Goal: Find specific page/section: Find specific page/section

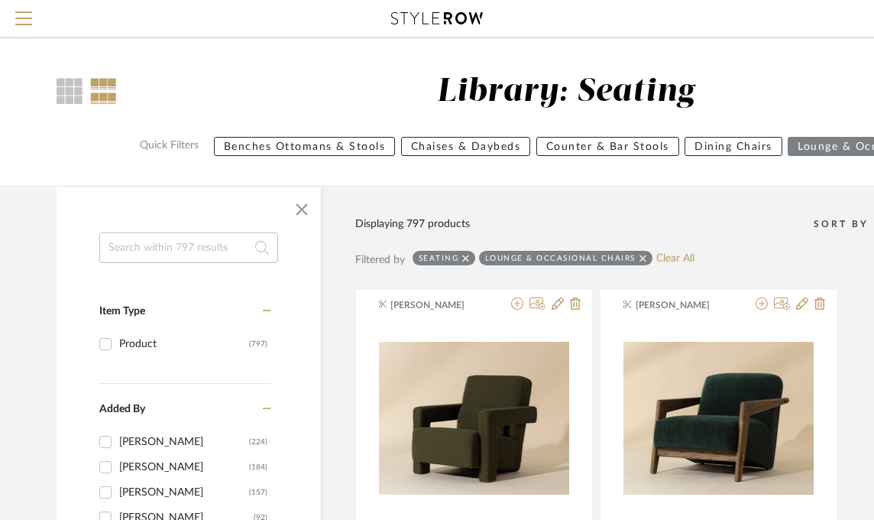
click at [640, 256] on icon at bounding box center [643, 258] width 7 height 11
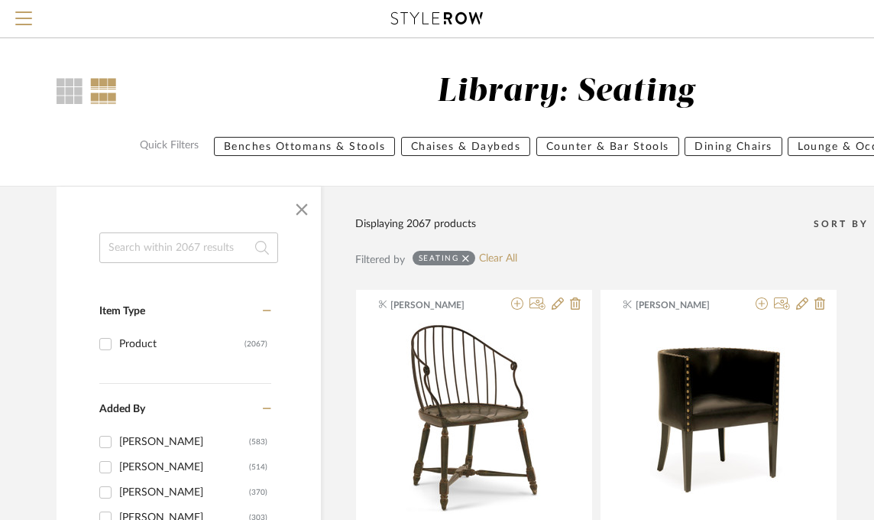
click at [464, 257] on icon at bounding box center [465, 258] width 7 height 11
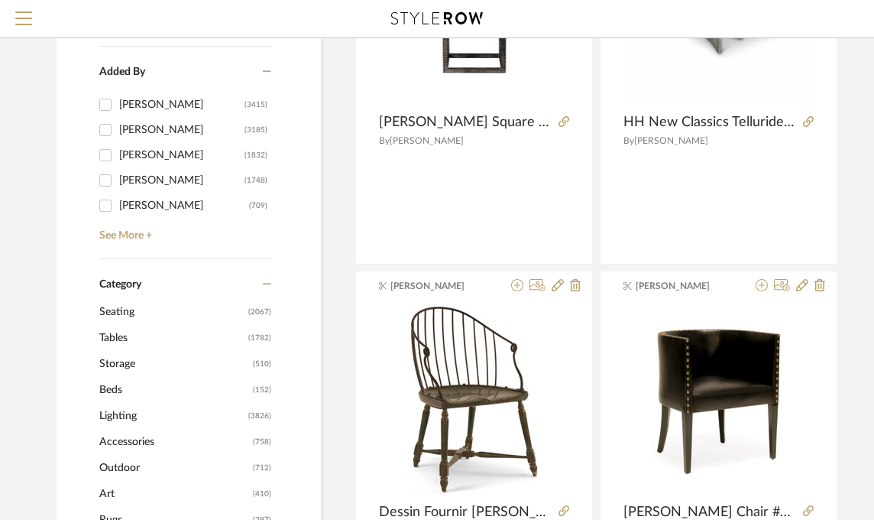
scroll to position [479, 0]
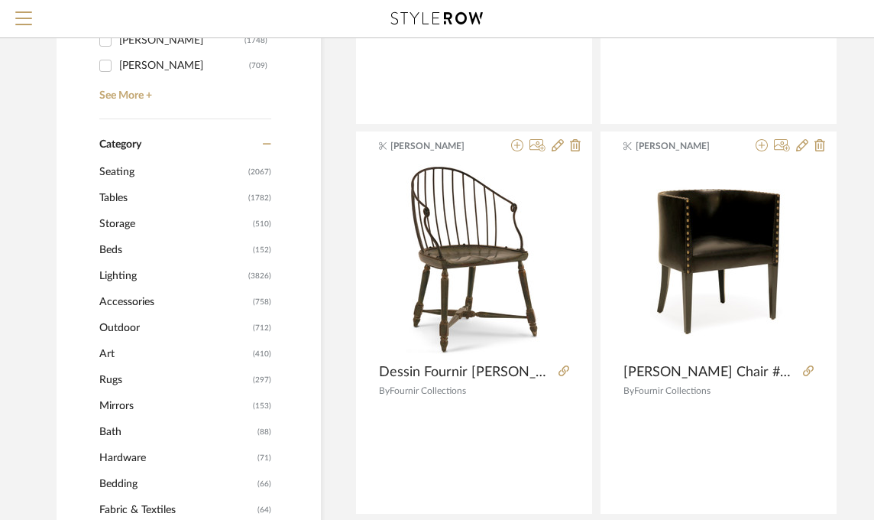
click at [125, 225] on span "Storage" at bounding box center [174, 224] width 150 height 26
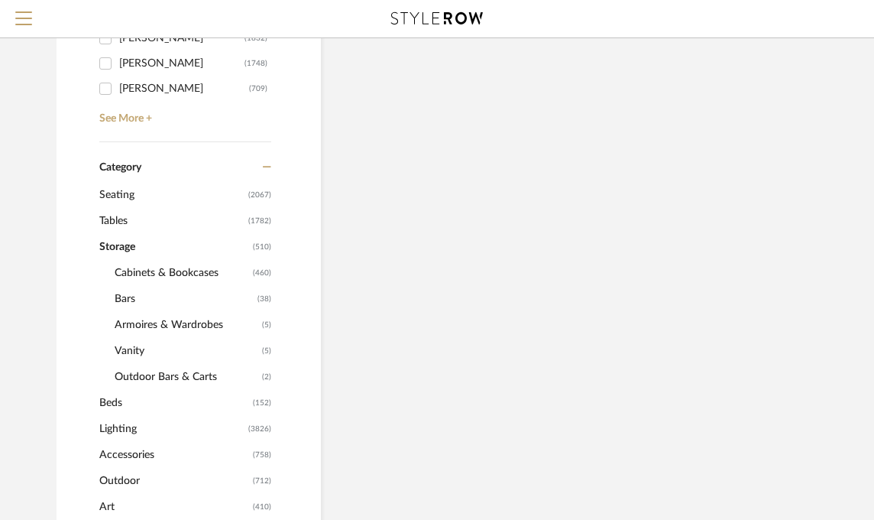
scroll to position [501, 0]
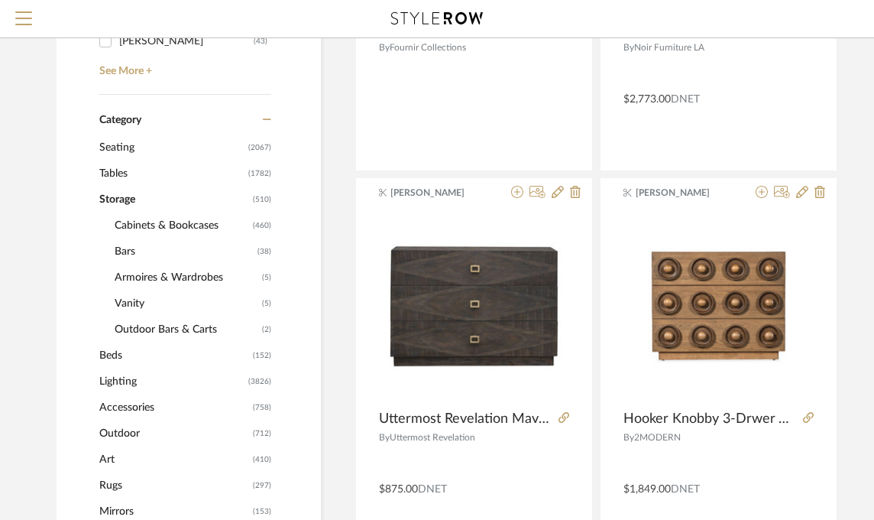
click at [133, 228] on span "Cabinets & Bookcases" at bounding box center [182, 225] width 135 height 26
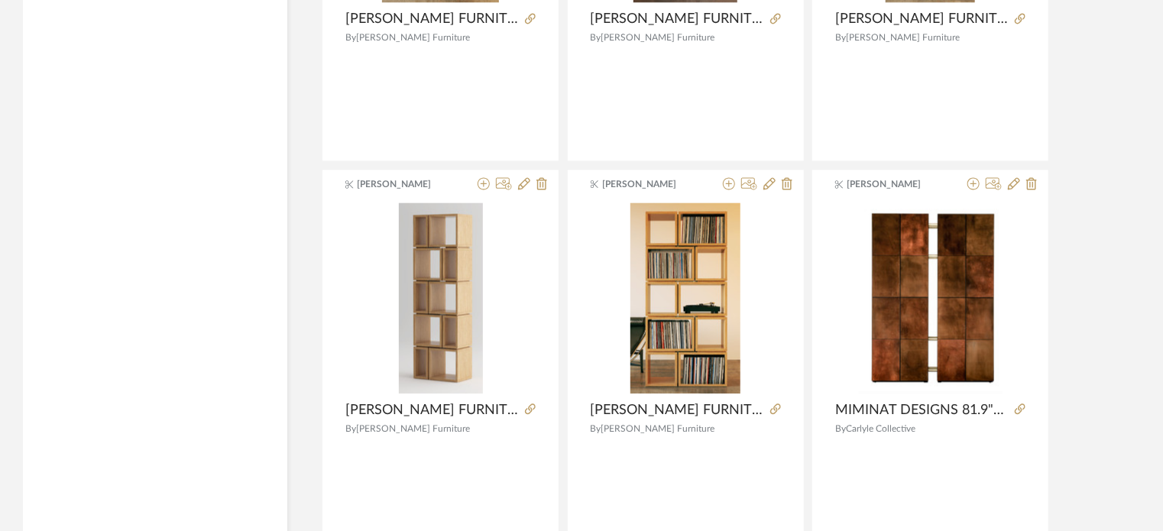
scroll to position [4671, 0]
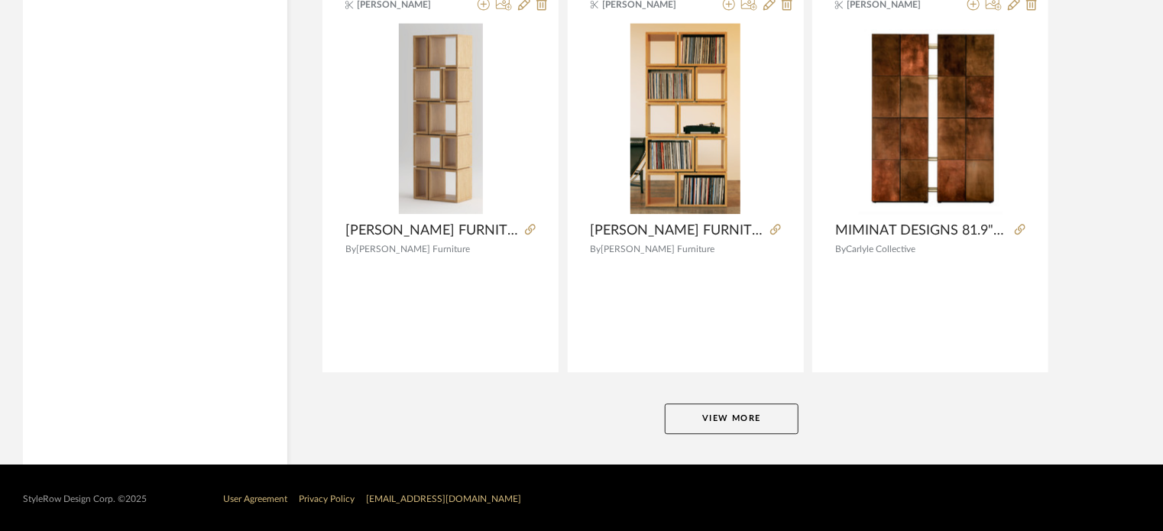
click at [734, 415] on button "View More" at bounding box center [732, 419] width 134 height 31
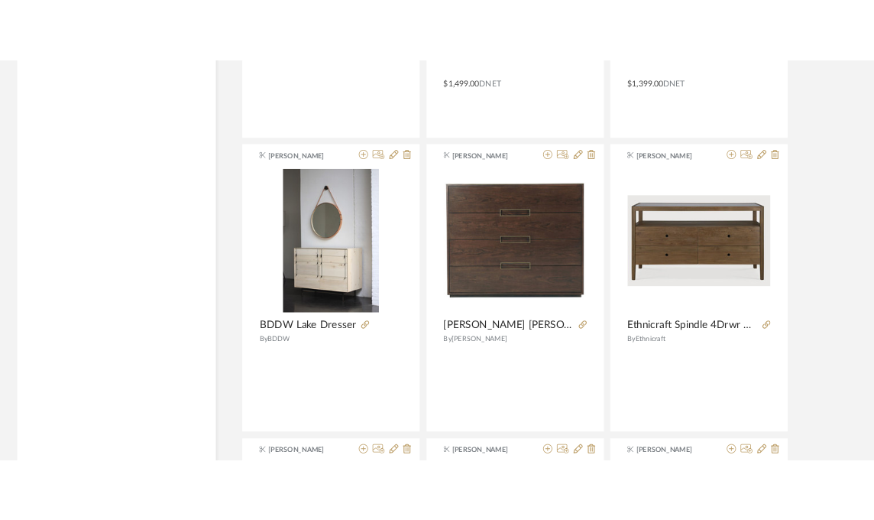
scroll to position [7298, 0]
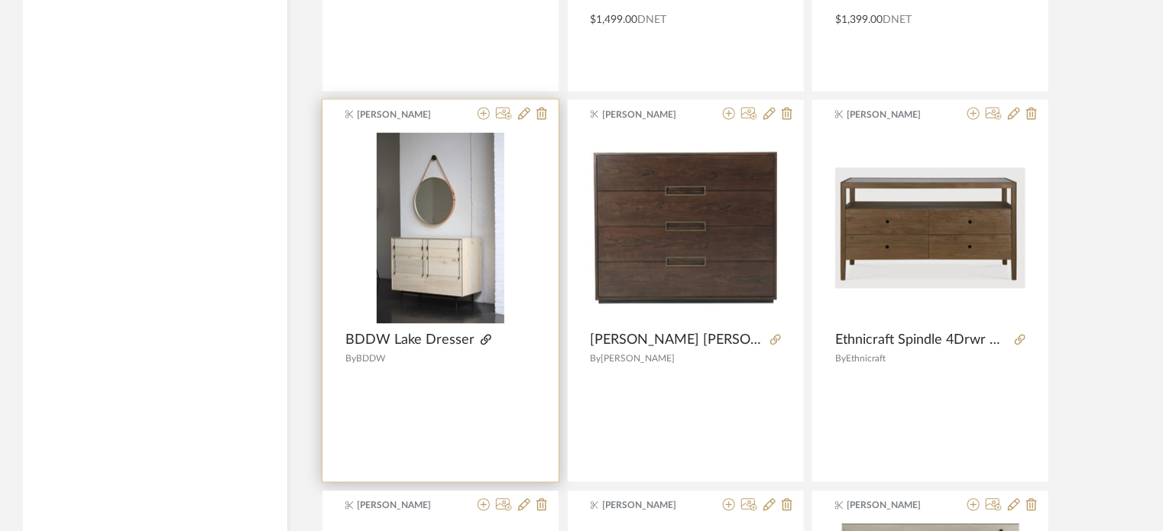
click at [481, 334] on icon at bounding box center [486, 339] width 11 height 11
